Goal: Navigation & Orientation: Find specific page/section

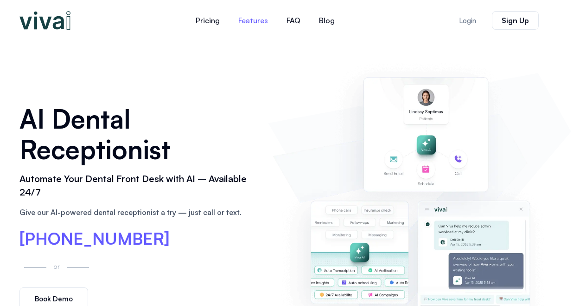
click at [253, 22] on link "Features" at bounding box center [253, 20] width 48 height 22
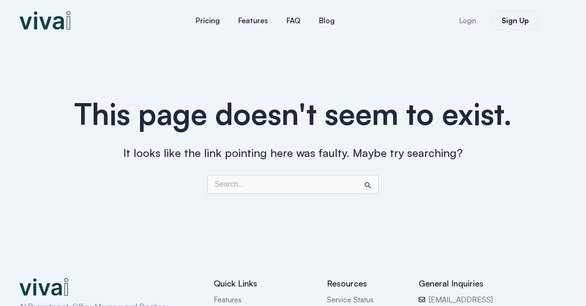
click at [51, 23] on img at bounding box center [44, 20] width 51 height 19
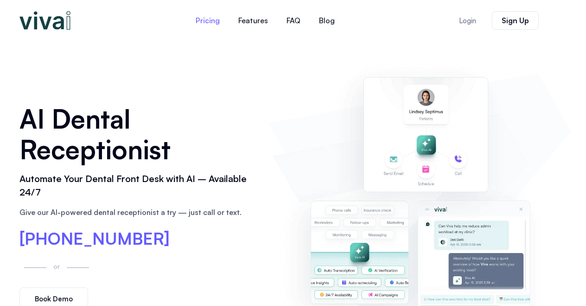
click at [207, 21] on link "Pricing" at bounding box center [207, 20] width 43 height 22
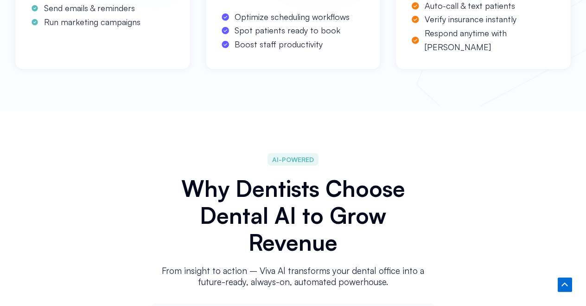
scroll to position [515, 0]
